Goal: Check status

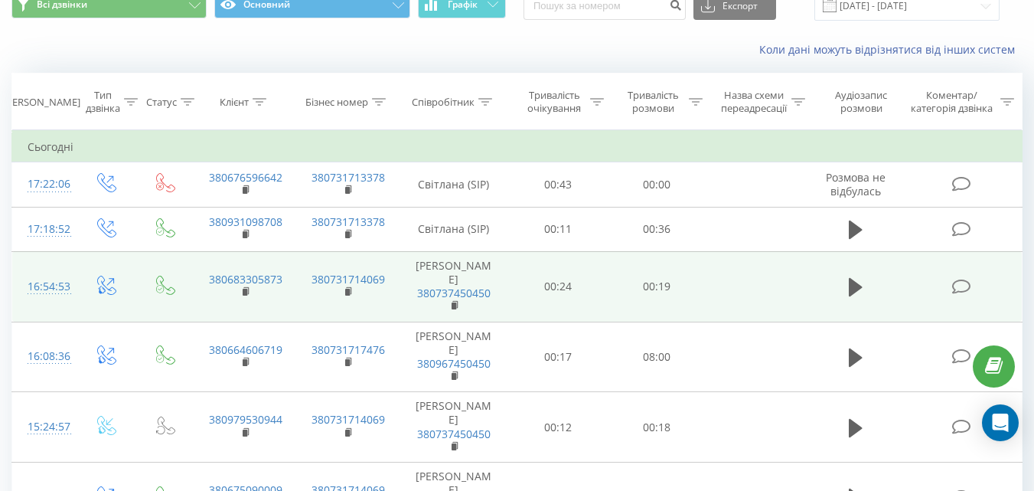
scroll to position [77, 0]
